Goal: Information Seeking & Learning: Learn about a topic

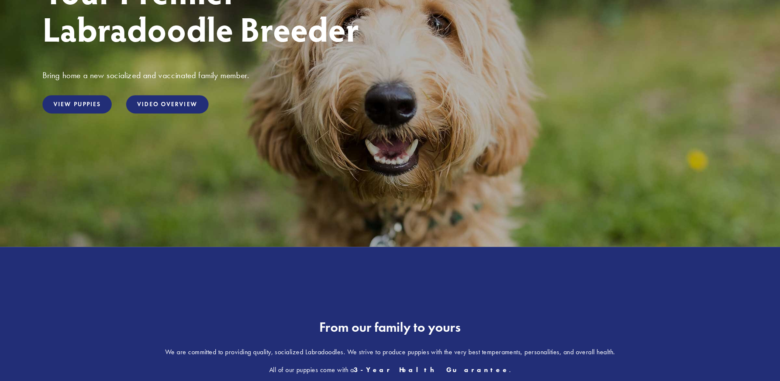
scroll to position [170, 0]
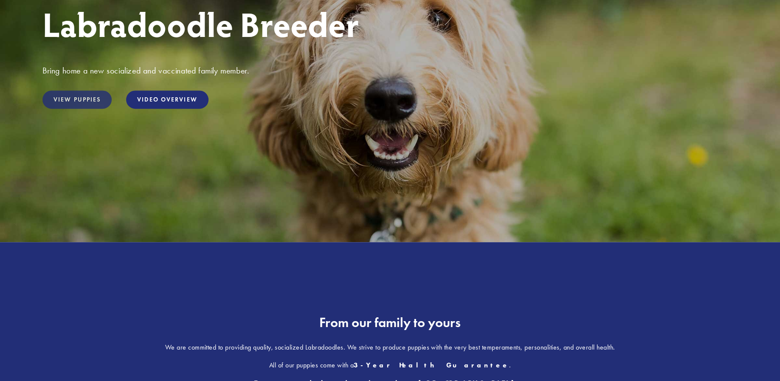
click at [87, 98] on link "View Puppies" at bounding box center [76, 99] width 69 height 18
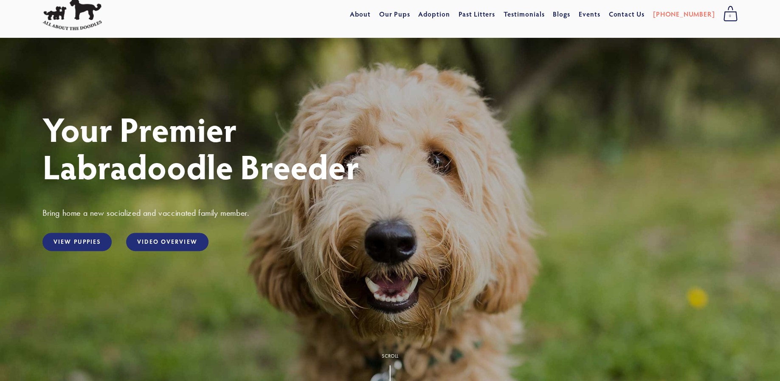
scroll to position [85, 0]
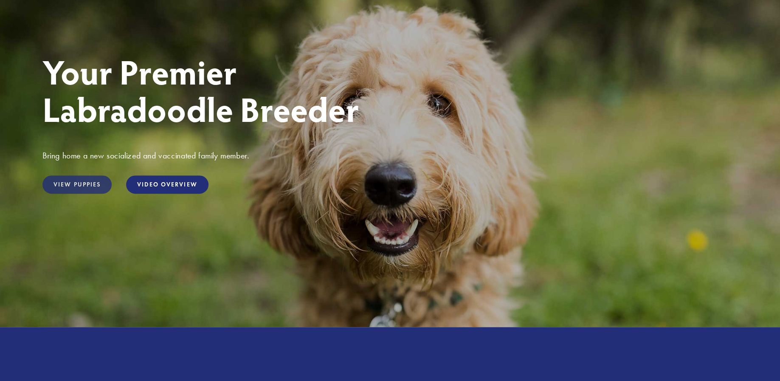
click at [78, 187] on link "View Puppies" at bounding box center [76, 184] width 69 height 18
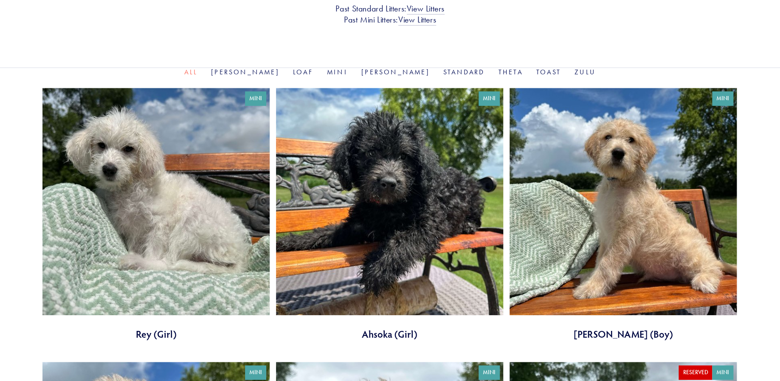
scroll to position [255, 0]
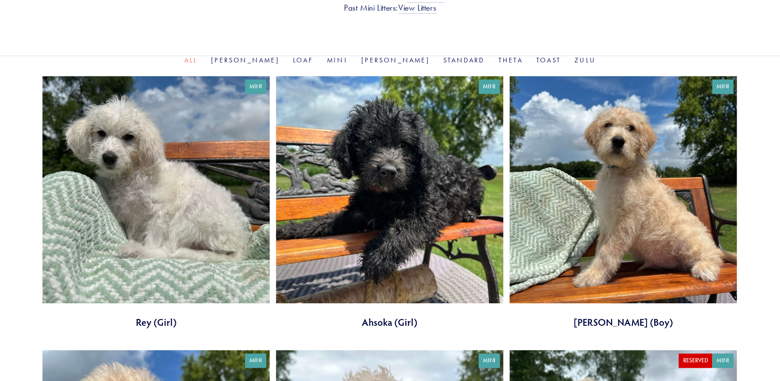
click at [173, 199] on link at bounding box center [155, 202] width 227 height 253
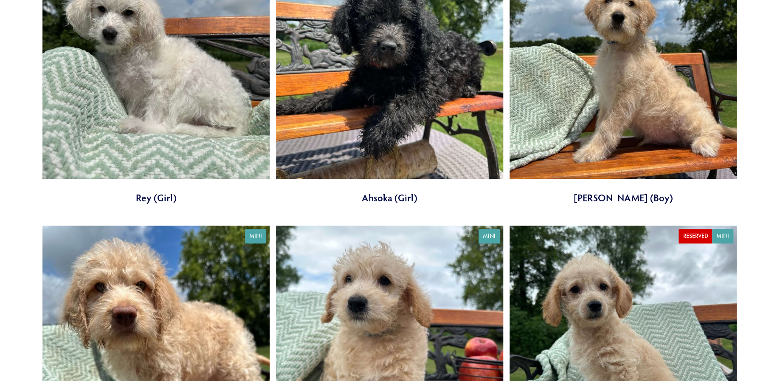
scroll to position [382, 0]
